Goal: Task Accomplishment & Management: Manage account settings

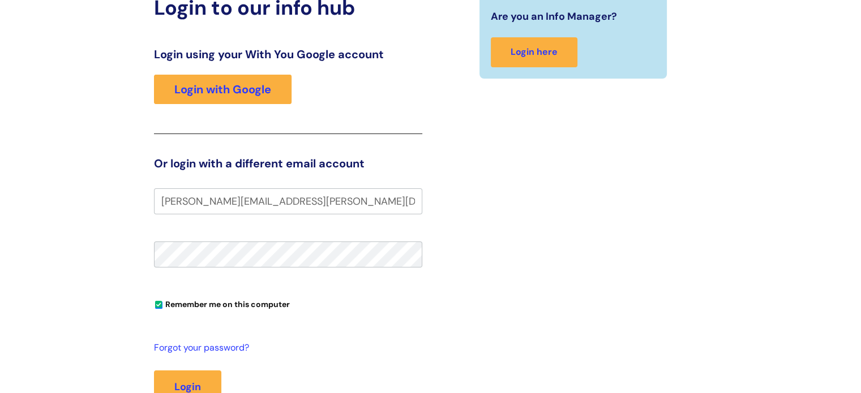
scroll to position [159, 0]
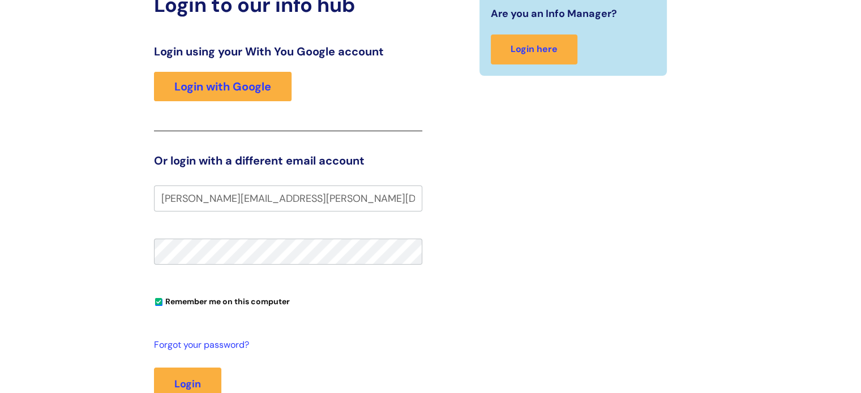
type input "[PERSON_NAME][EMAIL_ADDRESS][PERSON_NAME][DOMAIN_NAME]"
click at [154, 368] on button "Login" at bounding box center [187, 384] width 67 height 33
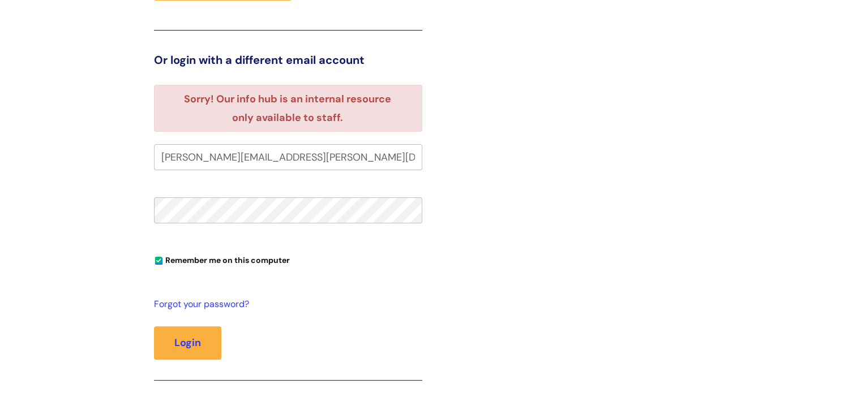
scroll to position [256, 0]
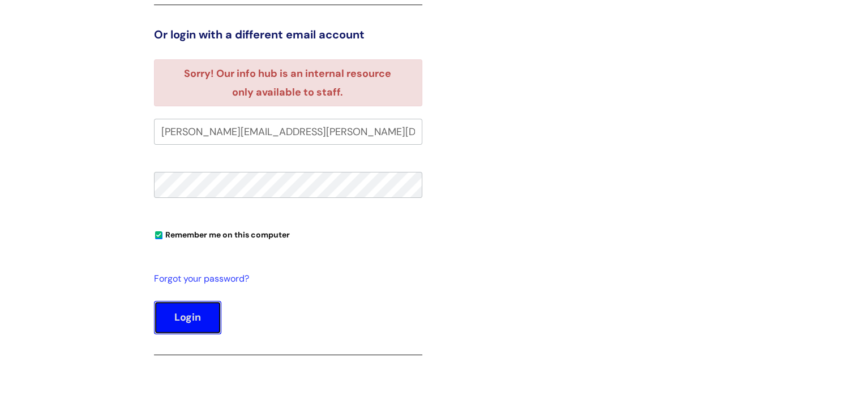
click at [203, 301] on button "Login" at bounding box center [187, 317] width 67 height 33
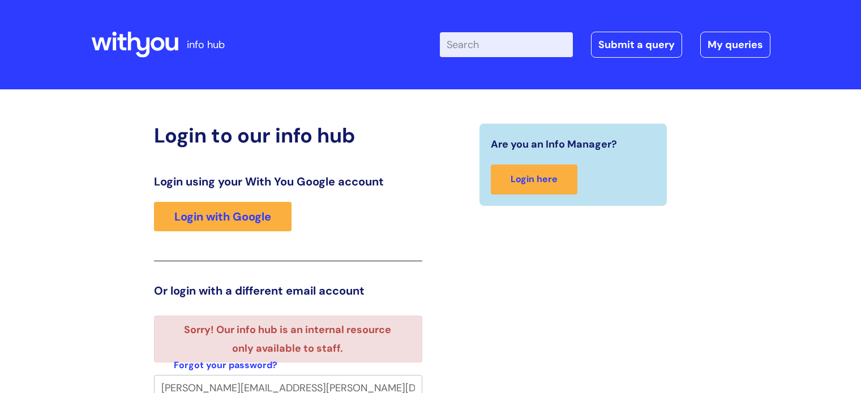
scroll to position [7, 0]
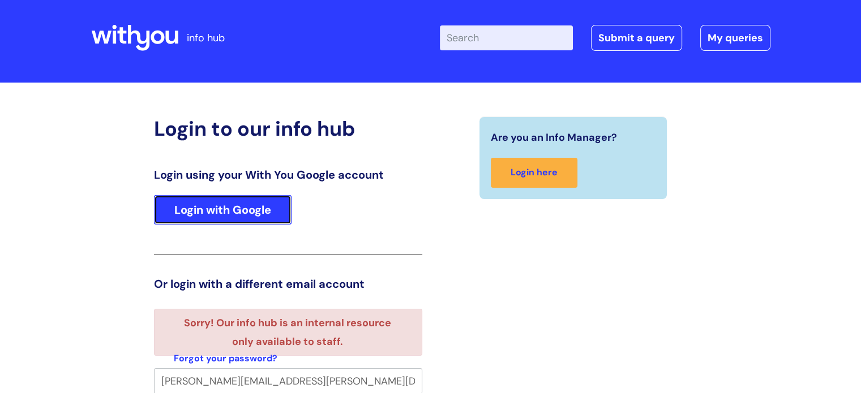
click at [233, 213] on link "Login with Google" at bounding box center [223, 209] width 138 height 29
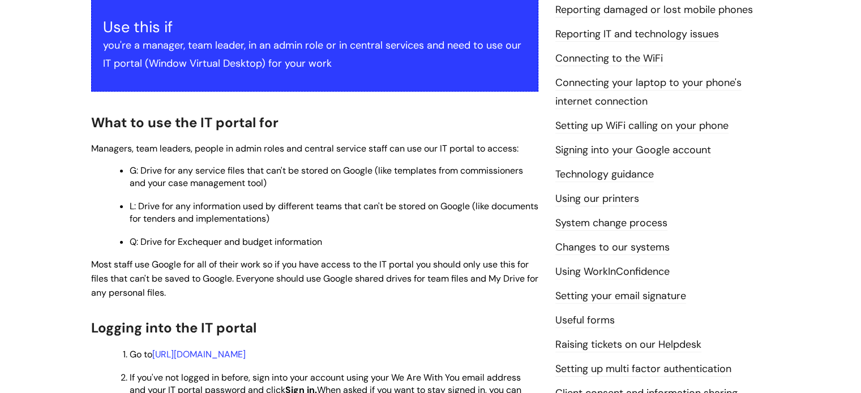
scroll to position [217, 0]
